Goal: Task Accomplishment & Management: Complete application form

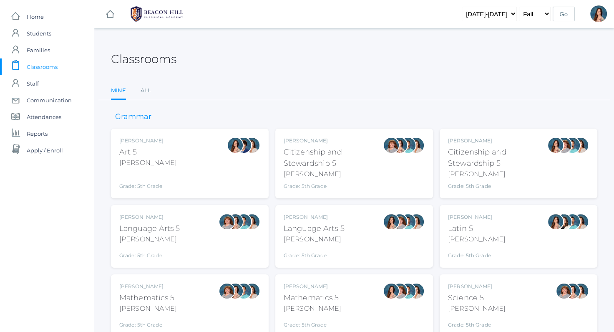
click at [293, 234] on div "Salazar" at bounding box center [314, 239] width 61 height 10
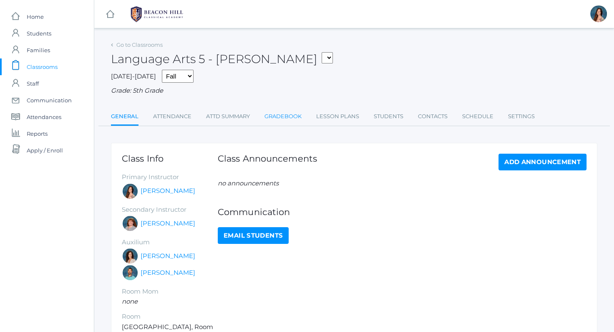
click at [288, 118] on link "Gradebook" at bounding box center [282, 116] width 37 height 17
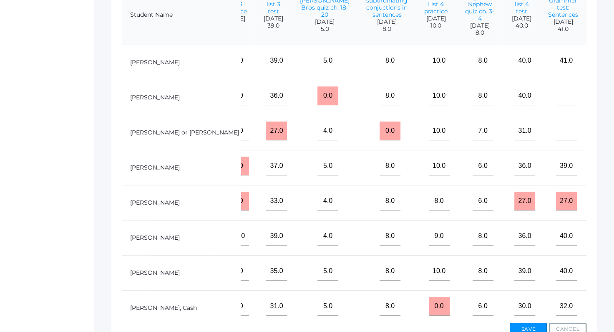
scroll to position [221, 0]
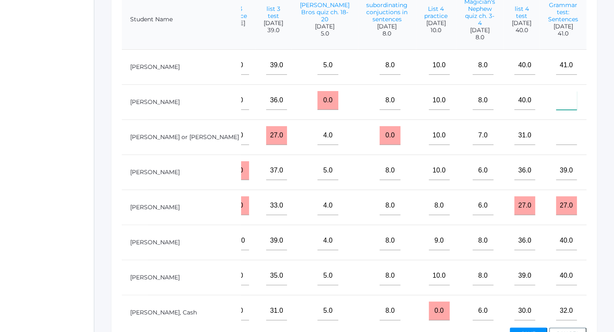
click at [556, 102] on input"] "text" at bounding box center [566, 100] width 21 height 19
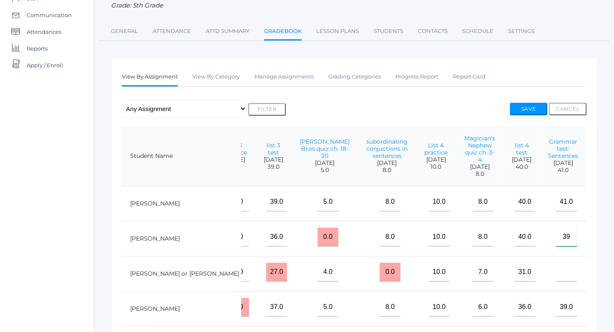
scroll to position [0, 0]
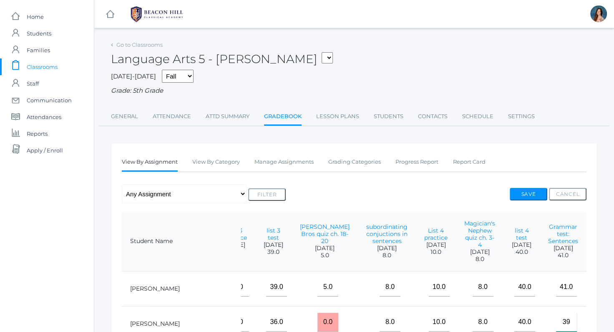
type input"] "39"
click at [528, 192] on button "Save" at bounding box center [529, 194] width 38 height 13
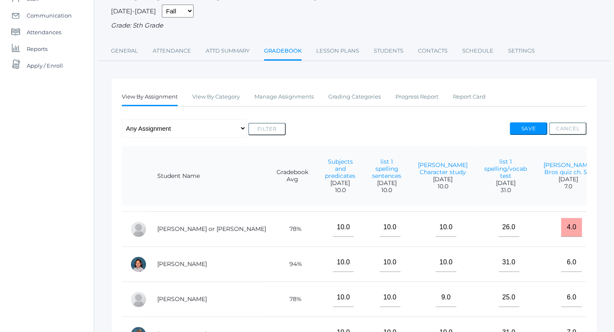
scroll to position [65, 0]
drag, startPoint x: 527, startPoint y: 189, endPoint x: 521, endPoint y: 186, distance: 6.9
click at [601, 186] on th "sentence types wkst 2025-09-11 10.0" at bounding box center [622, 176] width 43 height 60
click at [178, 48] on link "Attendance" at bounding box center [172, 51] width 38 height 17
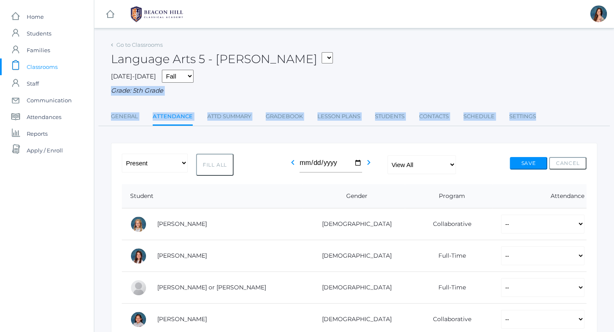
drag, startPoint x: 190, startPoint y: 74, endPoint x: 200, endPoint y: 145, distance: 72.1
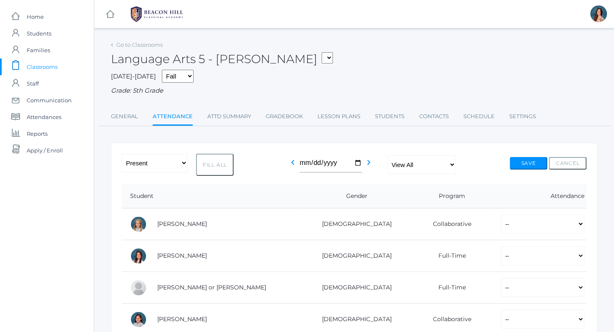
drag, startPoint x: 200, startPoint y: 145, endPoint x: 201, endPoint y: 171, distance: 25.5
click at [201, 171] on button "Fill All" at bounding box center [215, 164] width 38 height 22
select select "P"
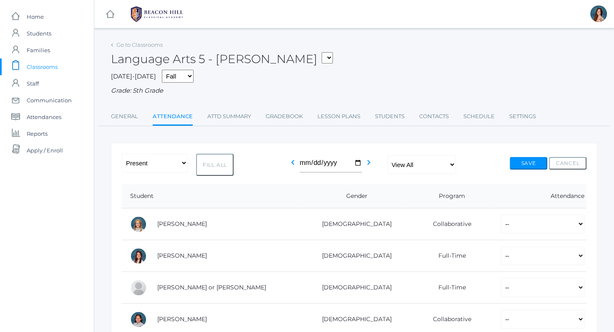
select select "P"
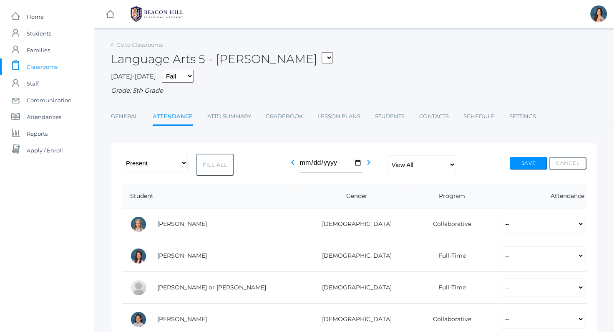
select select "P"
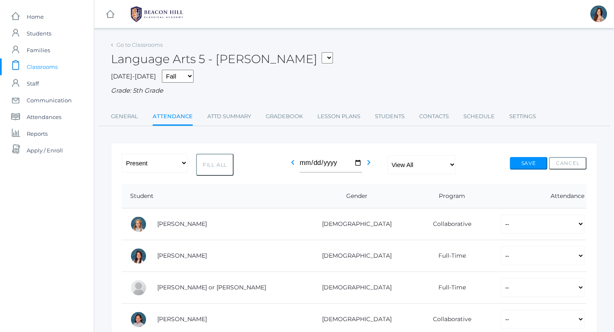
select select "P"
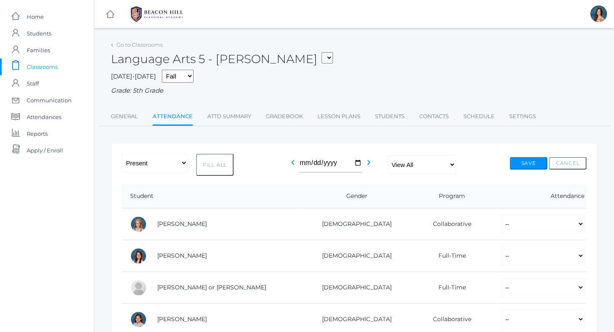
select select "P"
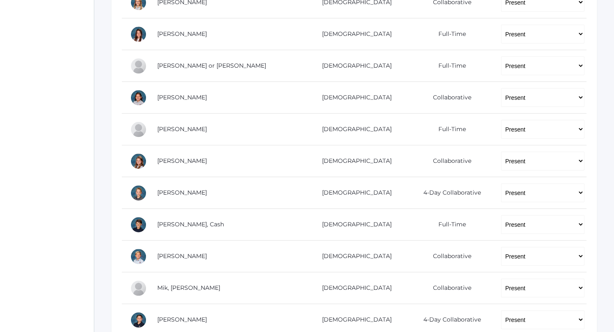
scroll to position [227, 0]
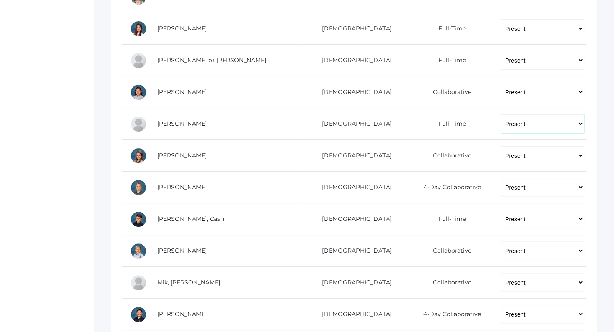
select select "AU"
click option "Absent Unexcused" at bounding box center [0, 0] width 0 height 0
drag, startPoint x: 581, startPoint y: 121, endPoint x: 599, endPoint y: 224, distance: 104.6
click at [599, 224] on div "Go to Classrooms Language Arts 5 - Salazar 05ART - Art 5 Salazar 05CITIZEN - Ci…" at bounding box center [354, 231] width 520 height 838
drag, startPoint x: 599, startPoint y: 224, endPoint x: 576, endPoint y: 215, distance: 24.8
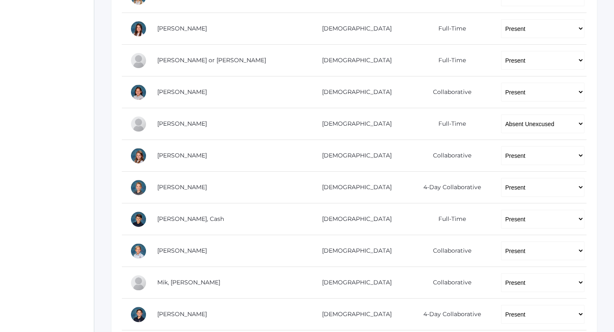
click at [576, 215] on div "Go to Classrooms Language Arts 5 - Salazar 05ART - Art 5 Salazar 05CITIZEN - Ci…" at bounding box center [354, 231] width 520 height 838
select select "AU"
click option "Absent Unexcused" at bounding box center [0, 0] width 0 height 0
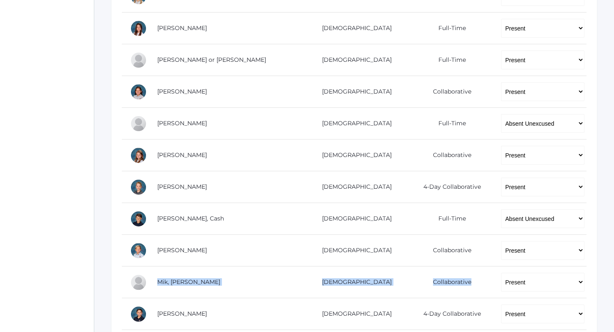
drag, startPoint x: 578, startPoint y: 216, endPoint x: 568, endPoint y: 267, distance: 52.5
click at [568, 267] on tbody "Albanese, Paige Female Collaborative -- Present Present-At-Home Tardy Excused T…" at bounding box center [354, 298] width 465 height 634
click at [602, 291] on div "Go to Classrooms Language Arts 5 - Salazar 05ART - Art 5 Salazar 05CITIZEN - Ci…" at bounding box center [354, 231] width 520 height 838
click at [501, 304] on select "-- Present Present-At-Home Tardy Excused Tardy Unexcused Absent Excused Absent …" at bounding box center [542, 313] width 83 height 19
select select "AE"
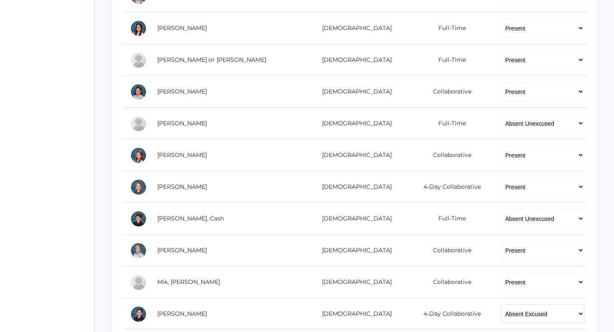
click option "Absent Excused" at bounding box center [0, 0] width 0 height 0
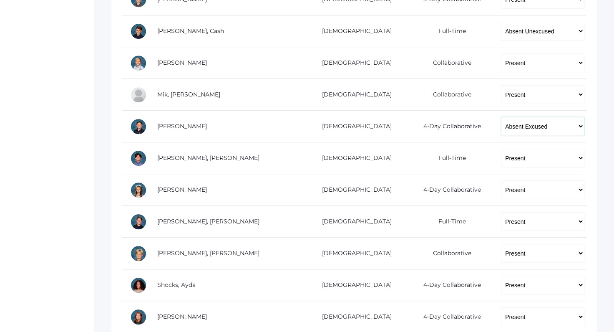
scroll to position [416, 0]
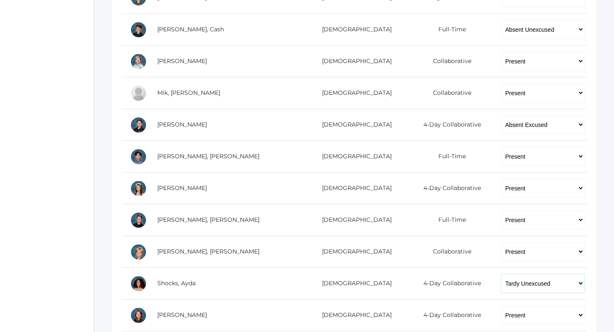
click option "Tardy Unexcused" at bounding box center [0, 0] width 0 height 0
click at [589, 278] on div "-- Present Present-At-Home Tardy Excused Tardy Unexcused Absent Excused Absent …" at bounding box center [354, 93] width 486 height 734
select select "P"
click option "Present" at bounding box center [0, 0] width 0 height 0
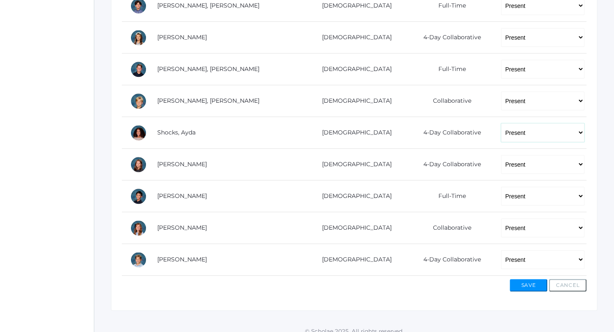
scroll to position [570, 0]
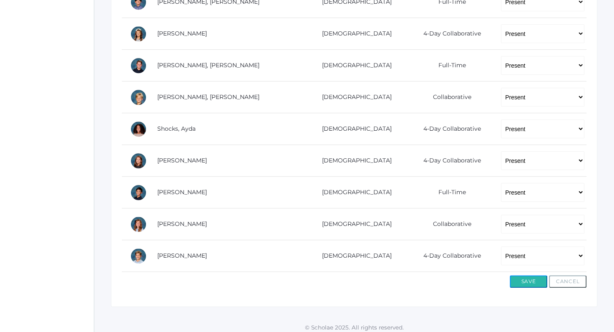
click at [525, 276] on button "Save" at bounding box center [529, 281] width 38 height 13
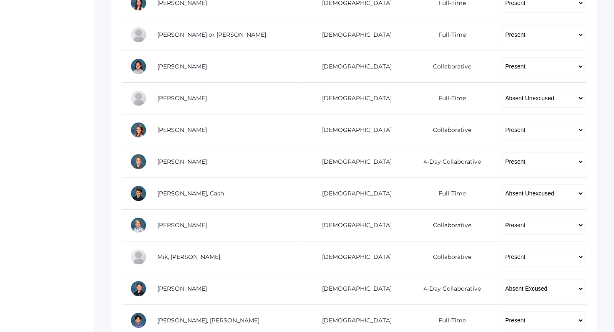
scroll to position [274, 0]
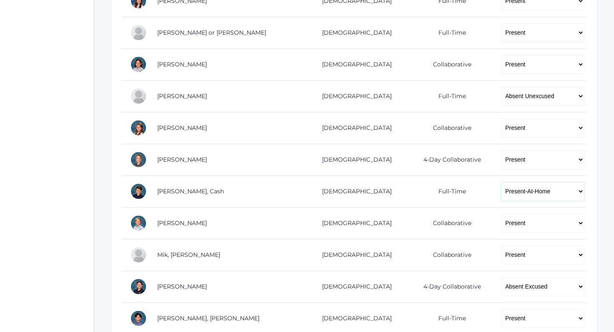
click option "Present-At-Home" at bounding box center [0, 0] width 0 height 0
select select "P"
click option "Present" at bounding box center [0, 0] width 0 height 0
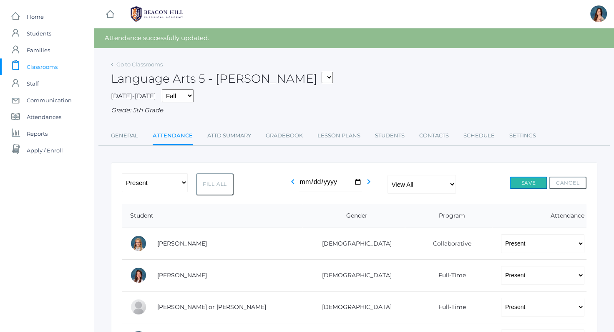
click at [524, 183] on button "Save" at bounding box center [529, 182] width 38 height 13
